Goal: Check status: Check status

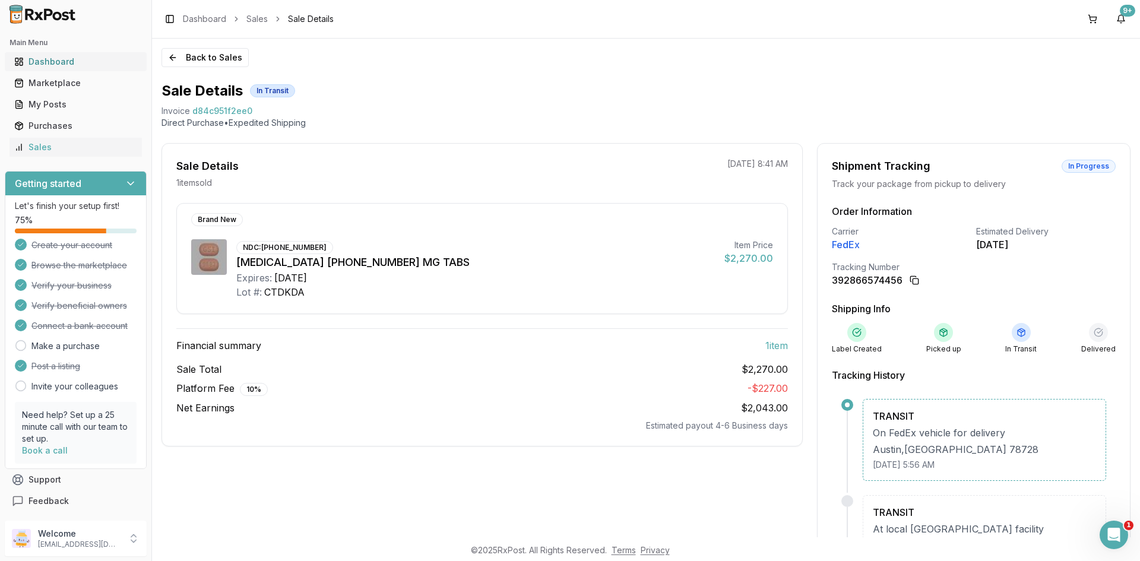
click at [60, 67] on div "Dashboard" at bounding box center [75, 62] width 123 height 12
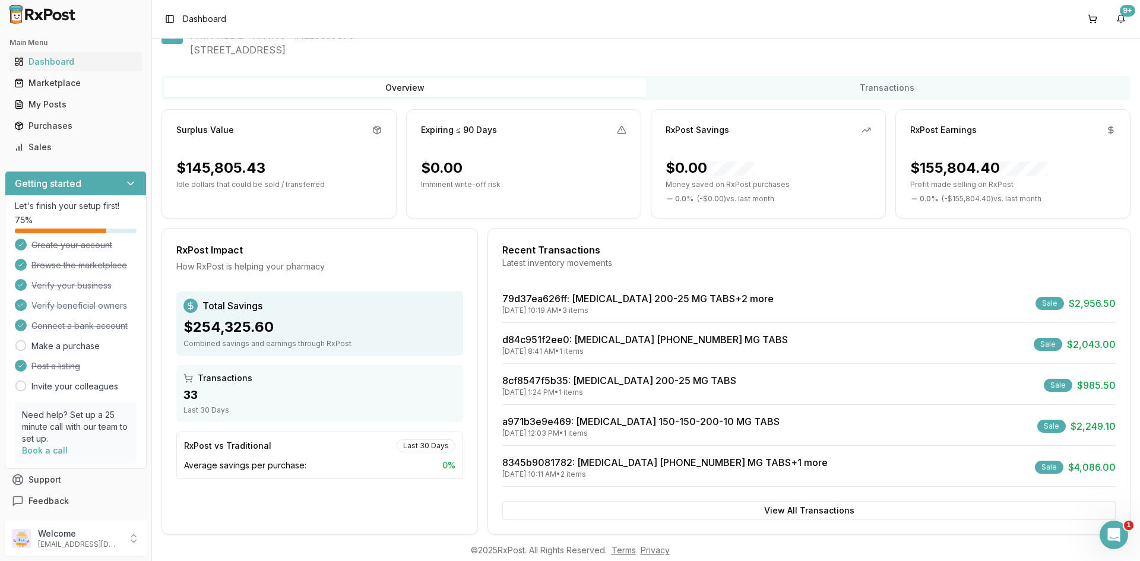
scroll to position [55, 0]
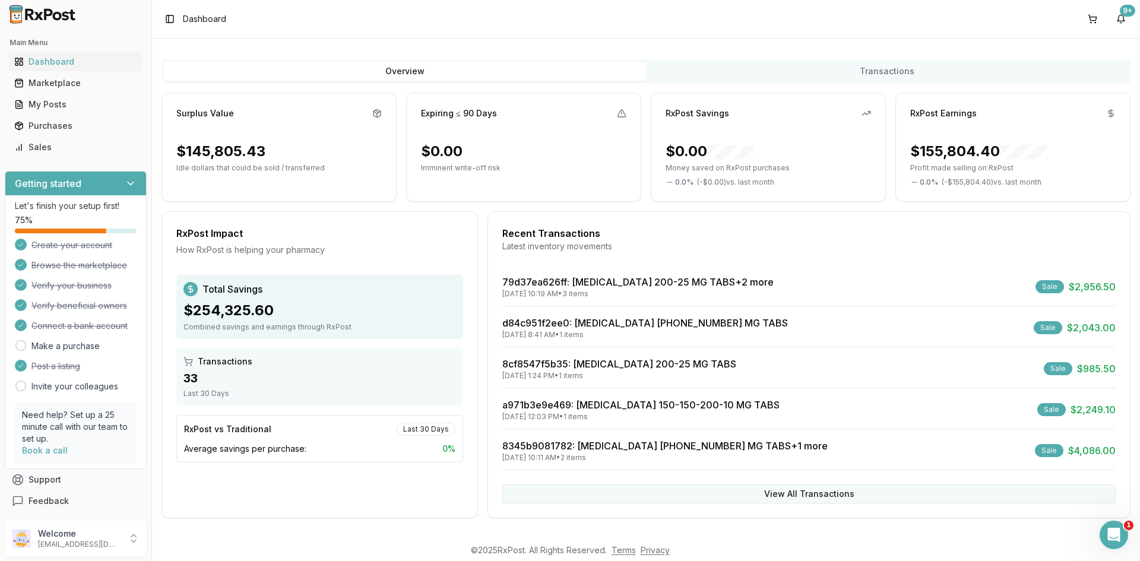
click at [785, 493] on button "View All Transactions" at bounding box center [808, 494] width 613 height 19
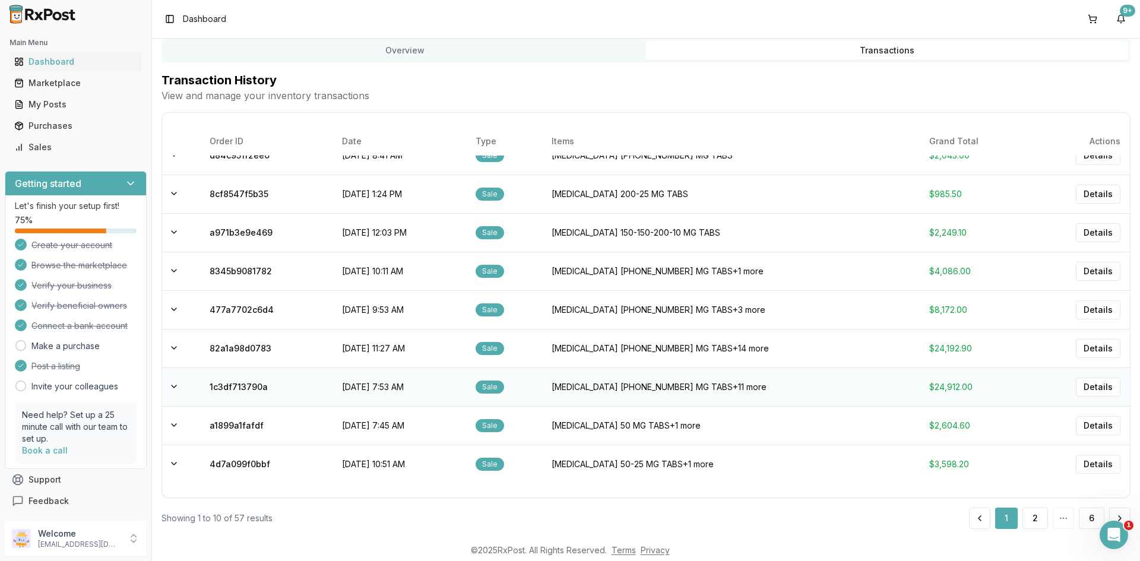
scroll to position [87, 0]
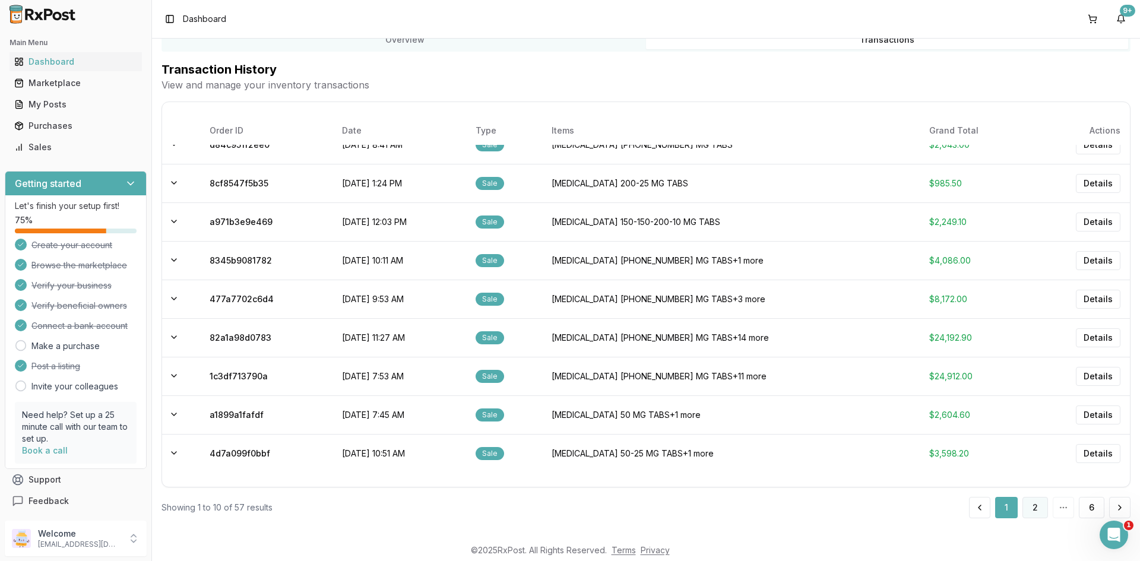
click at [1030, 512] on button "2" at bounding box center [1036, 507] width 26 height 21
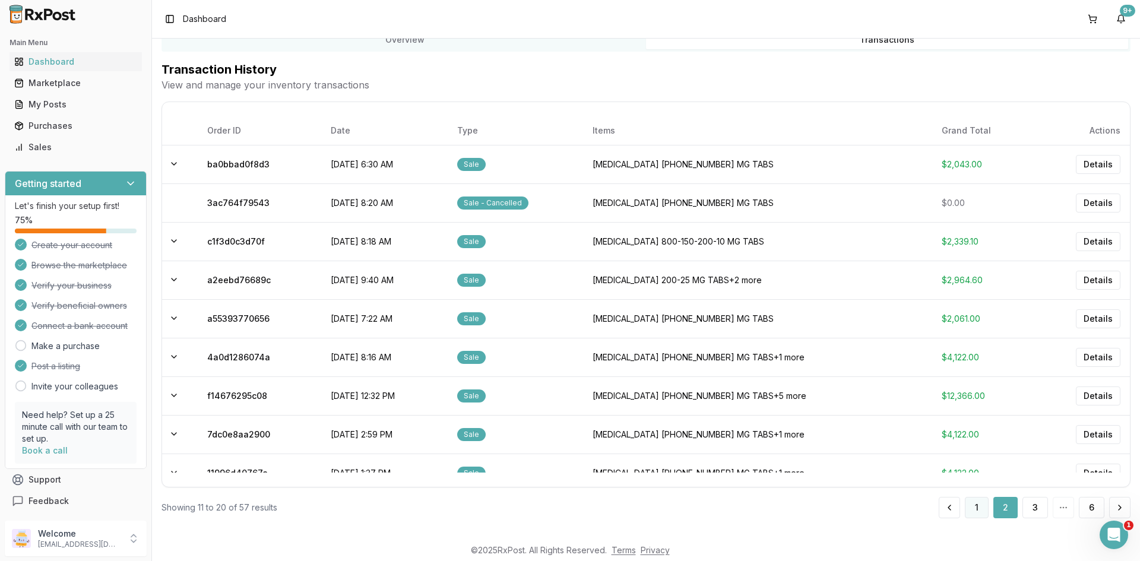
click at [970, 505] on button "1" at bounding box center [977, 507] width 24 height 21
